Goal: Task Accomplishment & Management: Manage account settings

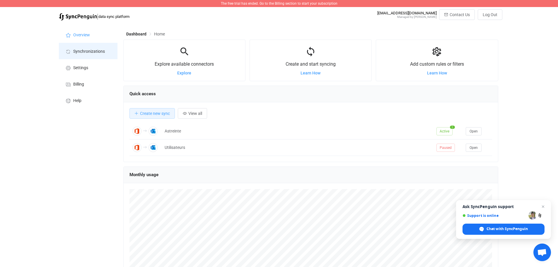
click at [82, 51] on span "Synchronizations" at bounding box center [89, 51] width 32 height 5
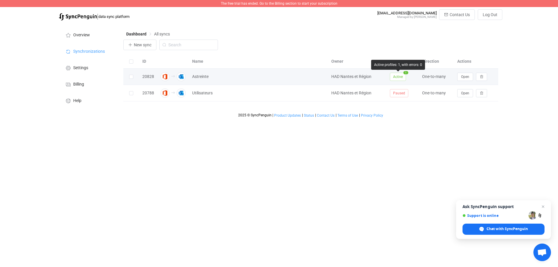
click at [401, 78] on span "Active" at bounding box center [398, 77] width 16 height 8
click at [214, 77] on icon at bounding box center [214, 77] width 4 height 4
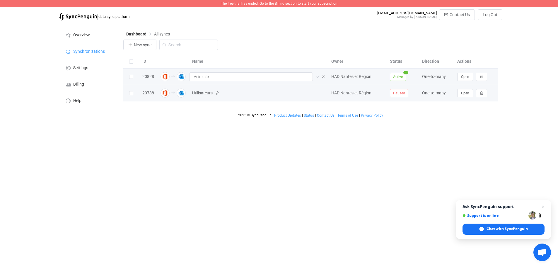
click at [206, 92] on span "Utilisateurs" at bounding box center [202, 93] width 21 height 7
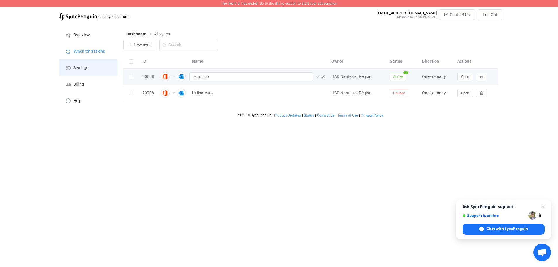
click at [80, 67] on span "Settings" at bounding box center [80, 68] width 15 height 5
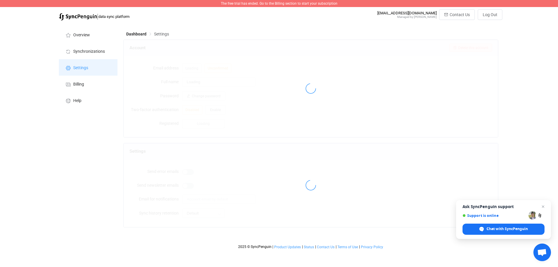
type input "HAD Nantes et Région"
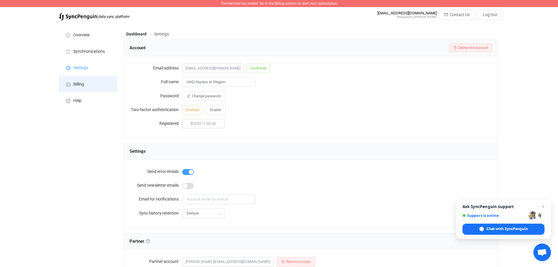
click at [81, 82] on span "Billing" at bounding box center [78, 84] width 11 height 5
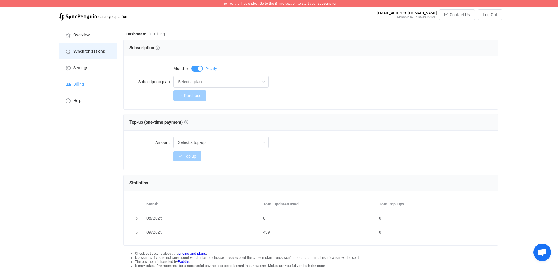
click at [83, 52] on span "Synchronizations" at bounding box center [89, 51] width 32 height 5
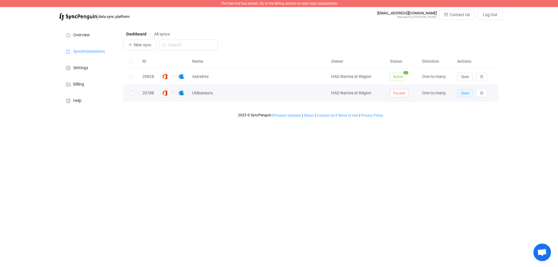
click at [466, 92] on span "Open" at bounding box center [465, 93] width 8 height 4
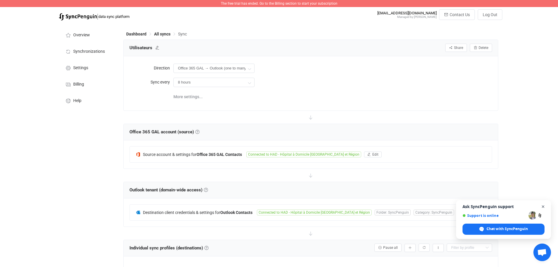
click at [544, 206] on span "Close chat" at bounding box center [543, 206] width 7 height 7
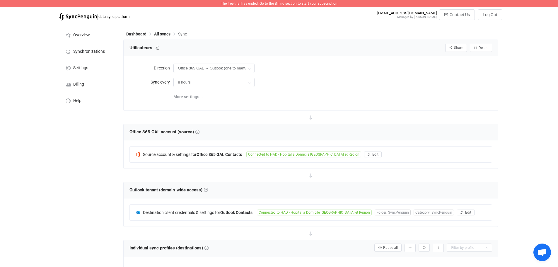
click at [326, 18] on div "| data sync platform [EMAIL_ADDRESS][DOMAIN_NAME] Managed by [PERSON_NAME] Cont…" at bounding box center [279, 16] width 447 height 14
